Goal: Information Seeking & Learning: Learn about a topic

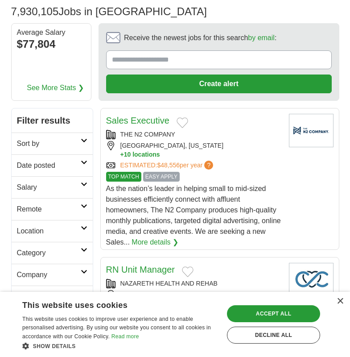
scroll to position [45, 0]
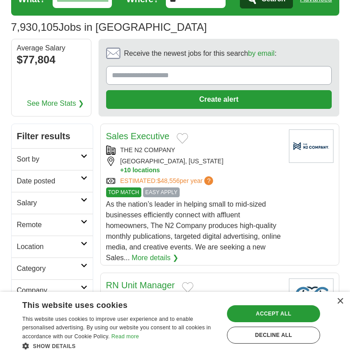
click at [50, 103] on link "See More Stats ❯" at bounding box center [55, 103] width 57 height 11
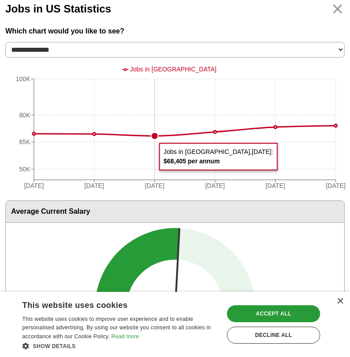
scroll to position [0, 0]
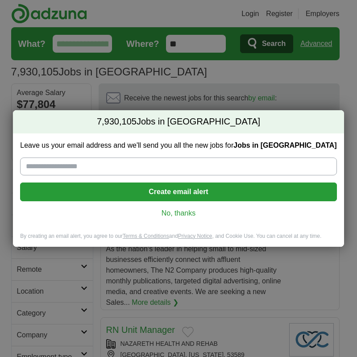
click at [182, 213] on link "No, thanks" at bounding box center [178, 213] width 302 height 10
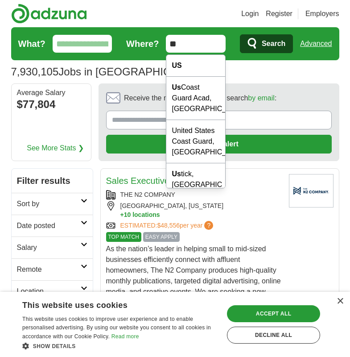
drag, startPoint x: 204, startPoint y: 44, endPoint x: 108, endPoint y: 45, distance: 96.3
click at [108, 45] on form "What? Where? ** Search Advanced" at bounding box center [175, 43] width 328 height 33
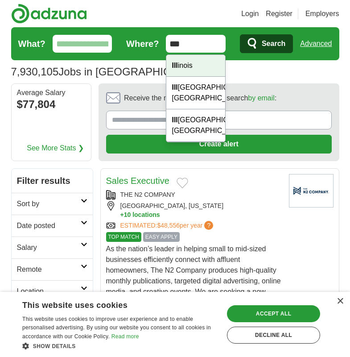
click at [181, 65] on div "Ill inois" at bounding box center [195, 66] width 59 height 22
type input "********"
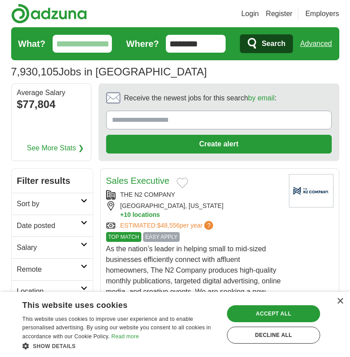
click at [271, 44] on span "Search" at bounding box center [274, 44] width 24 height 18
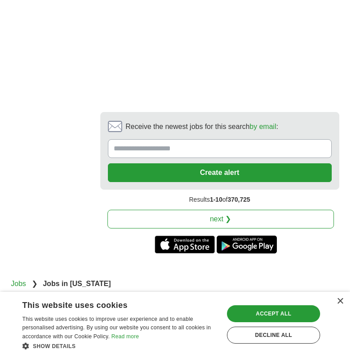
scroll to position [2299, 0]
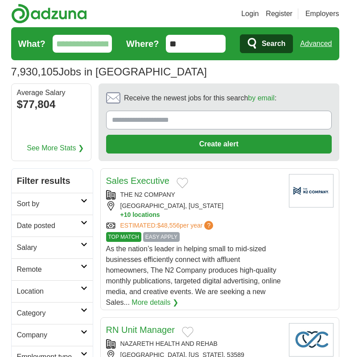
click at [33, 96] on div "Average Salary" at bounding box center [51, 92] width 69 height 7
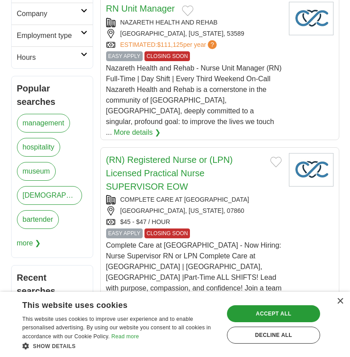
scroll to position [312, 0]
